Goal: Task Accomplishment & Management: Manage account settings

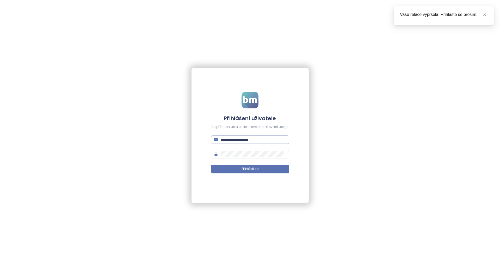
click at [260, 142] on input "**********" at bounding box center [253, 140] width 65 height 6
type input "**********"
drag, startPoint x: 257, startPoint y: 172, endPoint x: 255, endPoint y: 177, distance: 5.4
click at [255, 177] on form "**********" at bounding box center [250, 136] width 78 height 88
click at [255, 170] on span "Přihlásit se" at bounding box center [250, 169] width 17 height 5
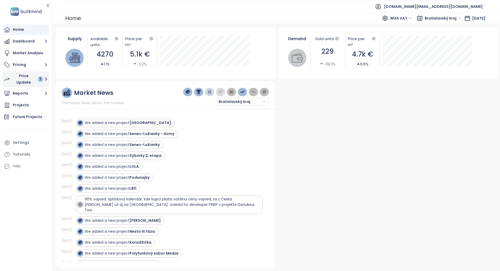
click at [44, 74] on button "Price Update 1" at bounding box center [26, 79] width 47 height 16
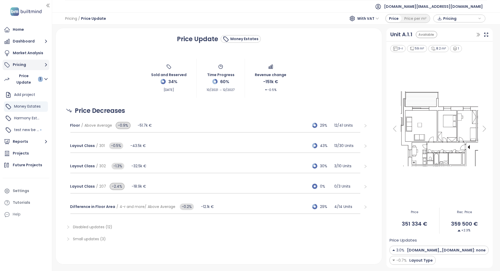
click at [39, 64] on button "Pricing" at bounding box center [26, 65] width 47 height 10
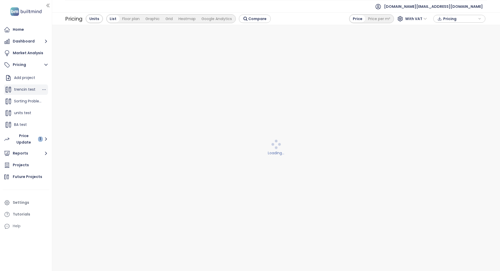
click at [23, 92] on div "trencin test" at bounding box center [24, 89] width 21 height 7
click at [22, 104] on span "Sorting Problem" at bounding box center [28, 101] width 29 height 5
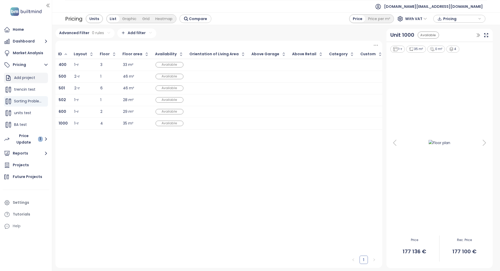
click at [23, 81] on div "Add project" at bounding box center [24, 78] width 21 height 7
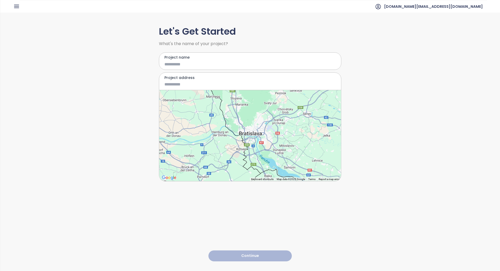
click at [185, 63] on input "Project name" at bounding box center [247, 64] width 164 height 7
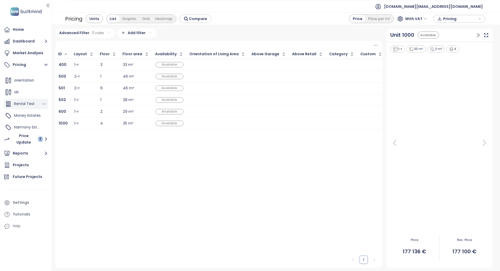
scroll to position [174, 0]
click at [20, 115] on span "orientation" at bounding box center [24, 115] width 20 height 5
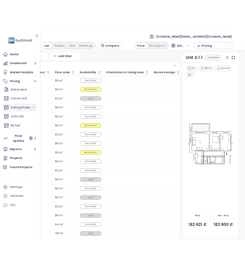
scroll to position [0, 0]
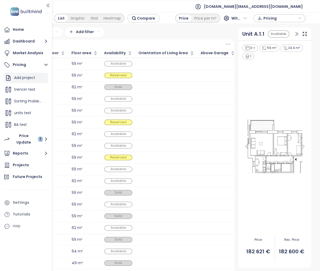
click at [23, 77] on div "Add project" at bounding box center [24, 78] width 21 height 7
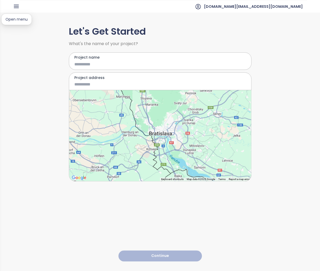
click at [18, 5] on icon "button" at bounding box center [16, 6] width 7 height 7
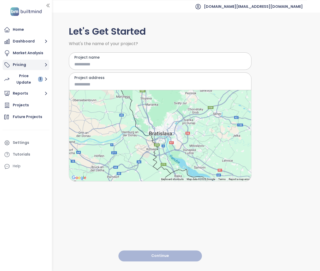
click at [39, 64] on button "Pricing" at bounding box center [26, 65] width 47 height 10
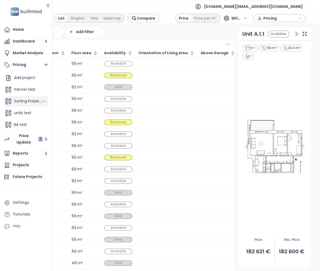
click at [25, 98] on div "Sorting Problem" at bounding box center [27, 101] width 27 height 7
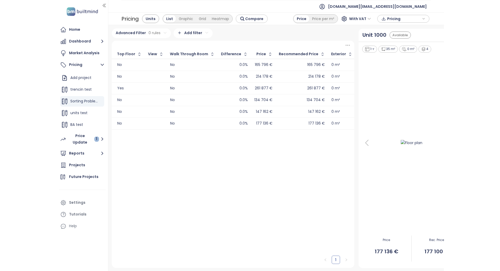
scroll to position [0, 905]
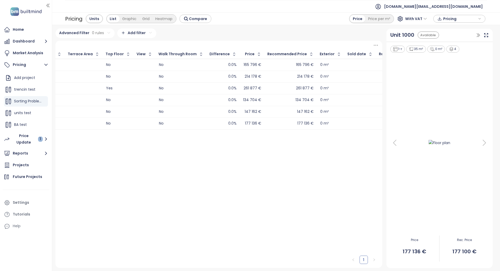
click at [229, 165] on div "1" at bounding box center [219, 199] width 327 height 138
click at [28, 66] on button "Pricing" at bounding box center [26, 65] width 47 height 10
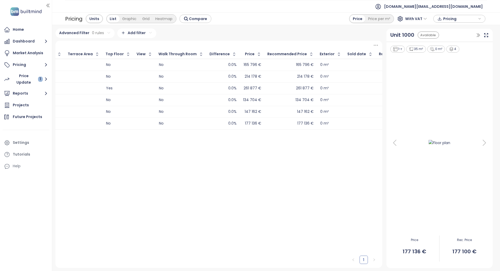
click at [62, 147] on div "1" at bounding box center [219, 199] width 327 height 138
